Goal: Complete application form

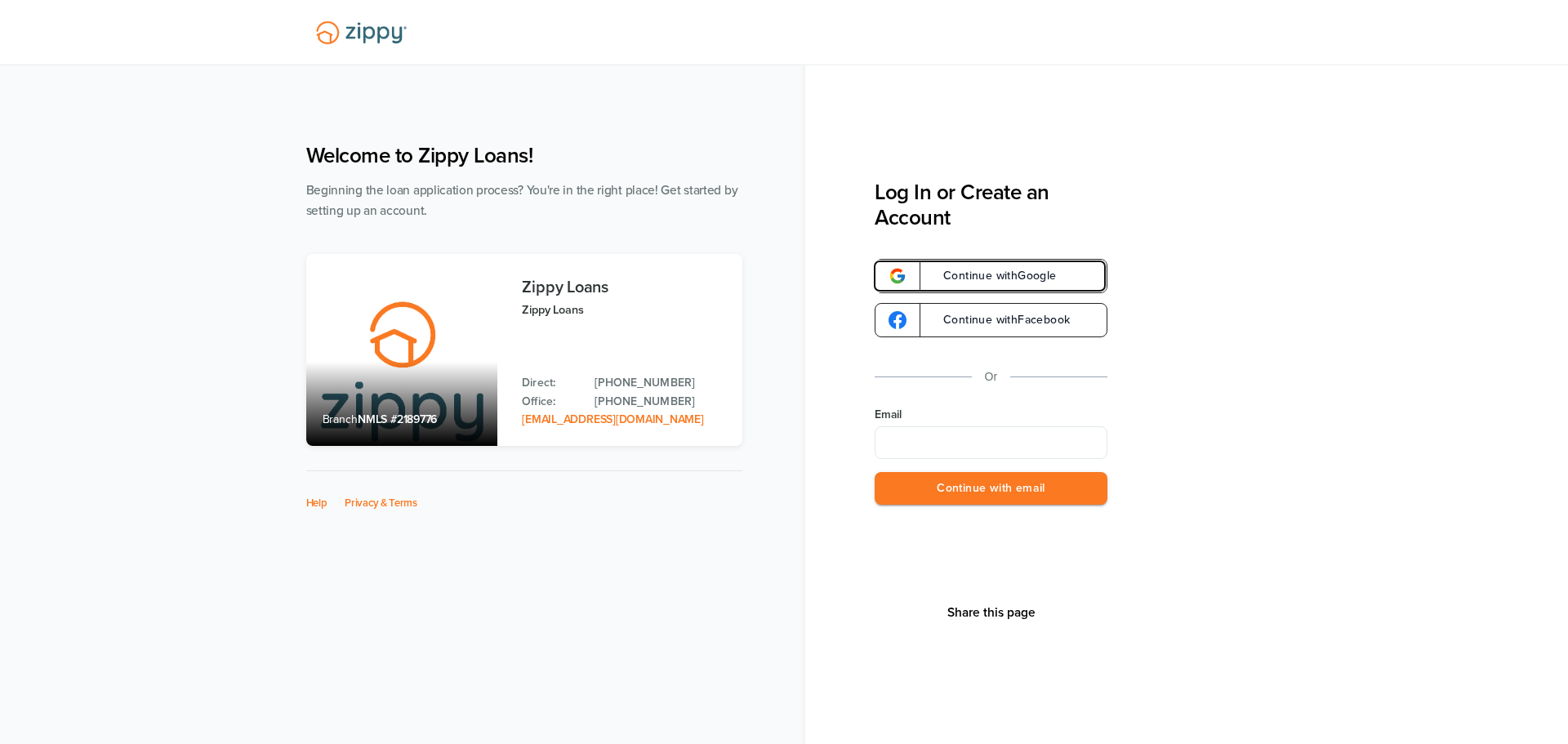
click at [1020, 286] on link "Continue with Google" at bounding box center [991, 276] width 233 height 34
